Goal: Find specific page/section: Find specific page/section

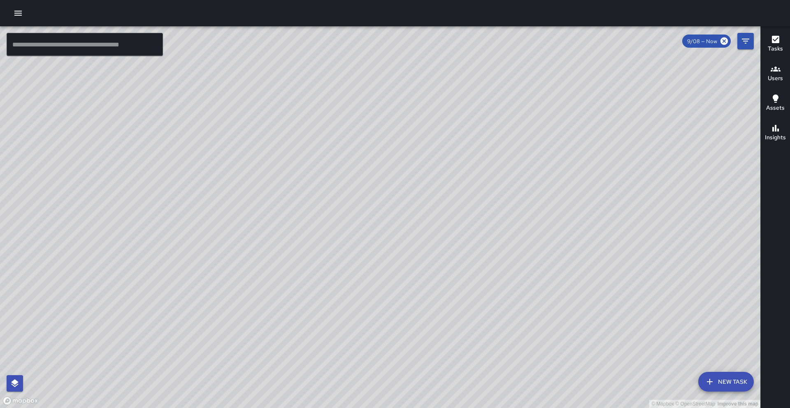
click at [469, 225] on div "© Mapbox © OpenStreetMap Improve this map" at bounding box center [380, 217] width 760 height 382
drag, startPoint x: 0, startPoint y: 0, endPoint x: 84, endPoint y: 408, distance: 416.6
click at [86, 408] on div "© Mapbox © OpenStreetMap Improve this map" at bounding box center [380, 217] width 760 height 382
drag, startPoint x: 160, startPoint y: 151, endPoint x: 406, endPoint y: 131, distance: 246.3
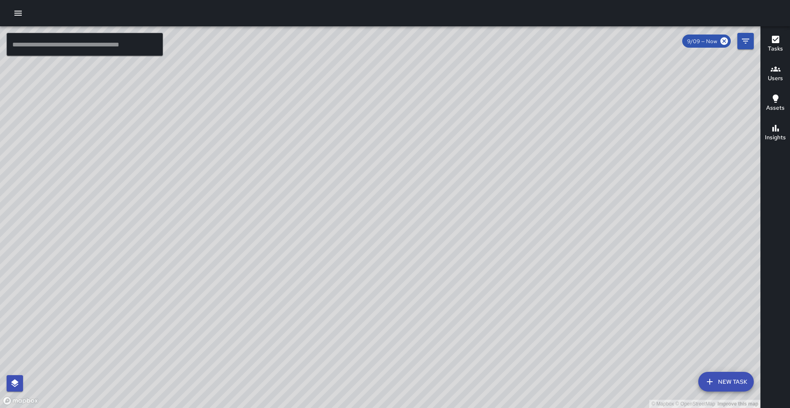
click at [406, 131] on div "© Mapbox © OpenStreetMap Improve this map" at bounding box center [380, 217] width 760 height 382
drag, startPoint x: 383, startPoint y: 164, endPoint x: 395, endPoint y: 165, distance: 12.3
click at [395, 165] on div "© Mapbox © OpenStreetMap Improve this map" at bounding box center [380, 217] width 760 height 382
click at [748, 46] on button "Filters" at bounding box center [745, 41] width 16 height 16
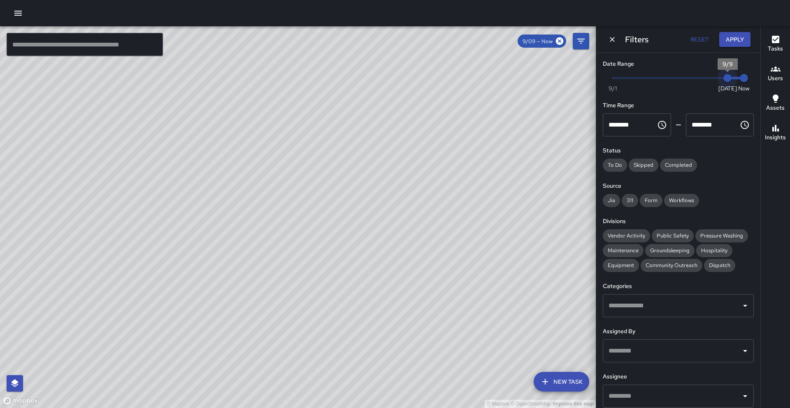
type input "*"
drag, startPoint x: 729, startPoint y: 80, endPoint x: 714, endPoint y: 81, distance: 14.4
click at [714, 81] on span "9/8" at bounding box center [711, 78] width 8 height 8
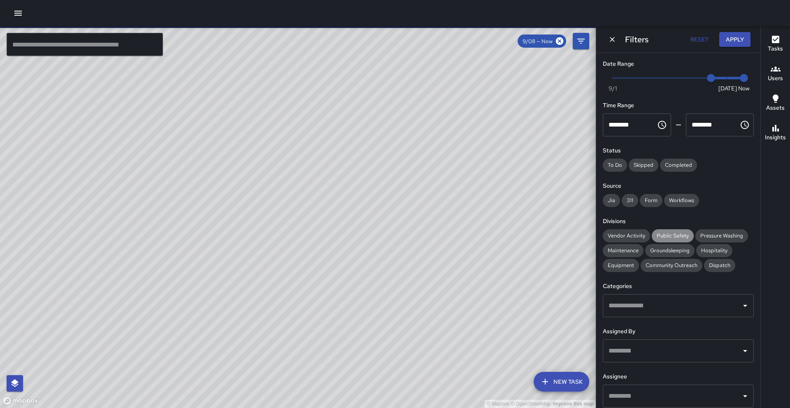
click at [677, 234] on span "Public Safety" at bounding box center [672, 235] width 42 height 7
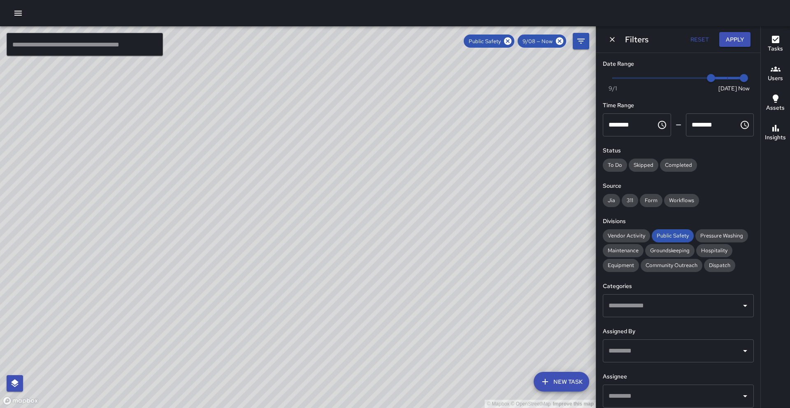
drag, startPoint x: 185, startPoint y: 206, endPoint x: 245, endPoint y: 126, distance: 100.5
click at [245, 126] on div "© Mapbox © OpenStreetMap Improve this map" at bounding box center [298, 217] width 596 height 382
drag, startPoint x: 245, startPoint y: 126, endPoint x: 205, endPoint y: 209, distance: 92.0
click at [205, 209] on div "© Mapbox © OpenStreetMap Improve this map" at bounding box center [298, 217] width 596 height 382
drag, startPoint x: 661, startPoint y: 233, endPoint x: 657, endPoint y: 252, distance: 19.3
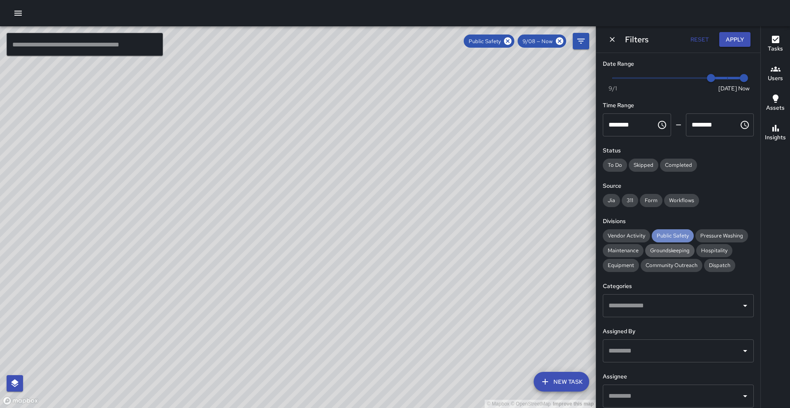
click at [660, 233] on span "Public Safety" at bounding box center [672, 235] width 42 height 7
click at [663, 265] on span "Community Outreach" at bounding box center [671, 265] width 62 height 7
drag, startPoint x: 299, startPoint y: 256, endPoint x: 346, endPoint y: 195, distance: 76.9
click at [346, 195] on div "© Mapbox © OpenStreetMap Improve this map" at bounding box center [298, 217] width 596 height 382
drag, startPoint x: 236, startPoint y: 246, endPoint x: 176, endPoint y: 338, distance: 110.5
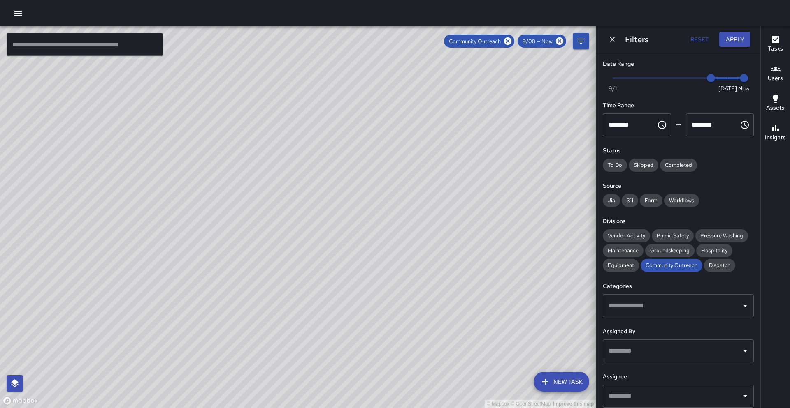
click at [176, 338] on div "© Mapbox © OpenStreetMap Improve this map" at bounding box center [298, 217] width 596 height 382
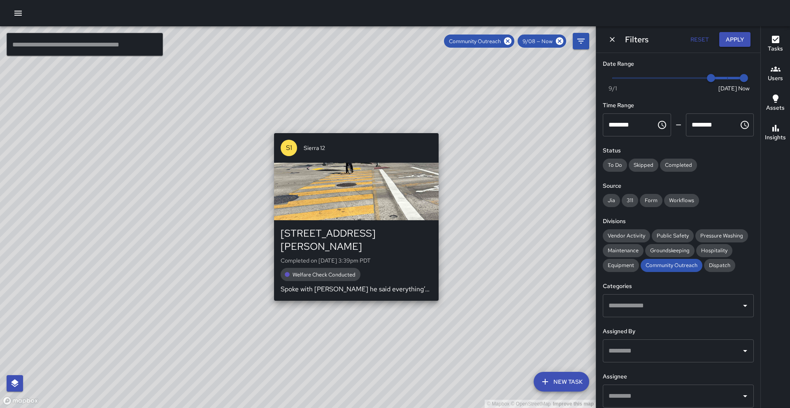
click at [352, 129] on div "© Mapbox © OpenStreetMap Improve this map S1 Sierra [STREET_ADDRESS][PERSON_NAM…" at bounding box center [298, 217] width 596 height 382
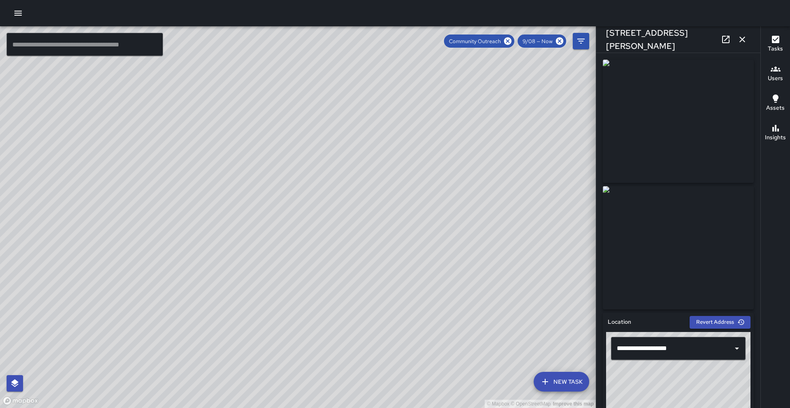
click at [291, 257] on div "© Mapbox © OpenStreetMap Improve this map [STREET_ADDRESS][PERSON_NAME] Complet…" at bounding box center [298, 217] width 596 height 382
drag, startPoint x: 149, startPoint y: 293, endPoint x: 183, endPoint y: 267, distance: 42.8
click at [183, 267] on div "© Mapbox © OpenStreetMap Improve this map" at bounding box center [298, 217] width 596 height 382
drag, startPoint x: 144, startPoint y: 278, endPoint x: 180, endPoint y: 264, distance: 38.0
click at [180, 264] on div "© Mapbox © OpenStreetMap Improve this map" at bounding box center [298, 217] width 596 height 382
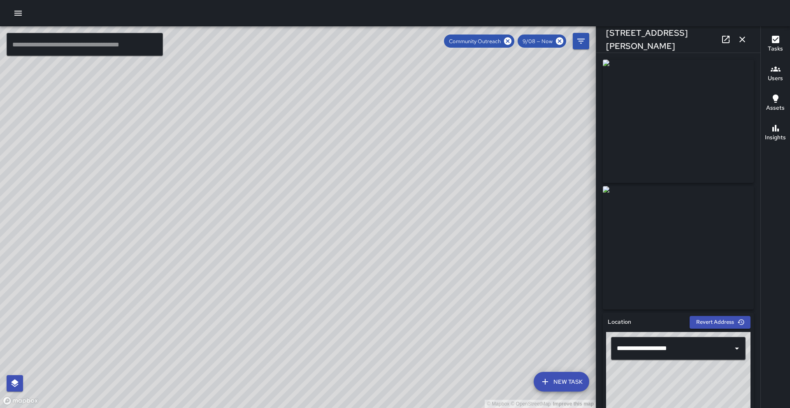
click at [505, 41] on icon at bounding box center [507, 40] width 7 height 7
click at [741, 41] on icon "button" at bounding box center [742, 40] width 6 height 6
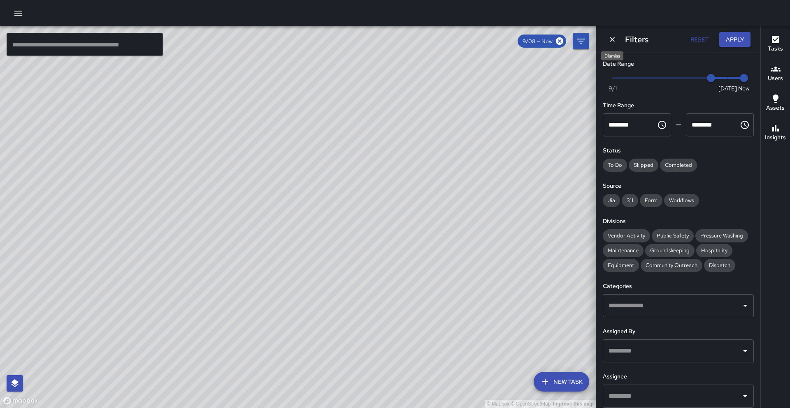
click at [612, 41] on icon "Dismiss" at bounding box center [612, 39] width 8 height 8
